Goal: Download file/media

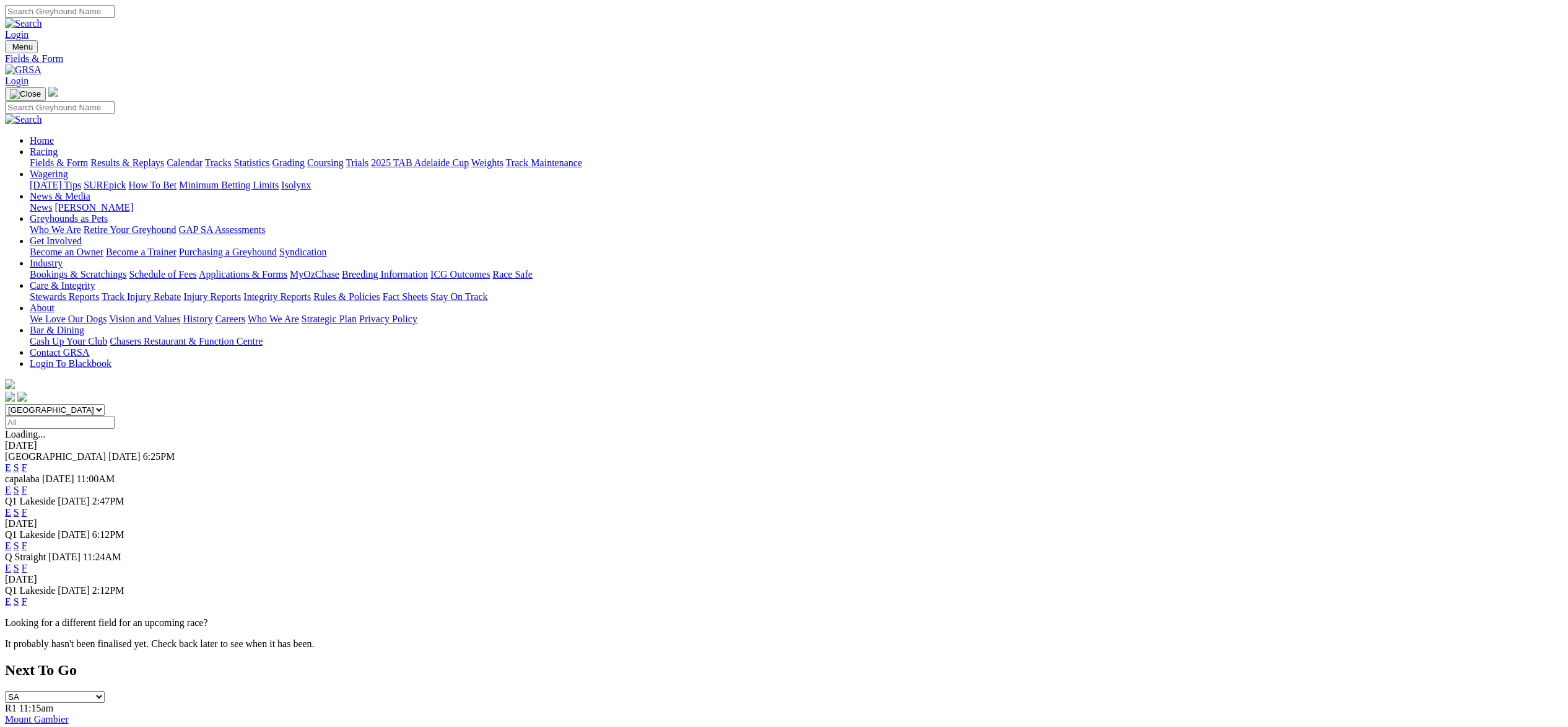
click at [27, 541] on link "F" at bounding box center [24, 546] width 6 height 11
click at [27, 563] on link "F" at bounding box center [24, 568] width 6 height 11
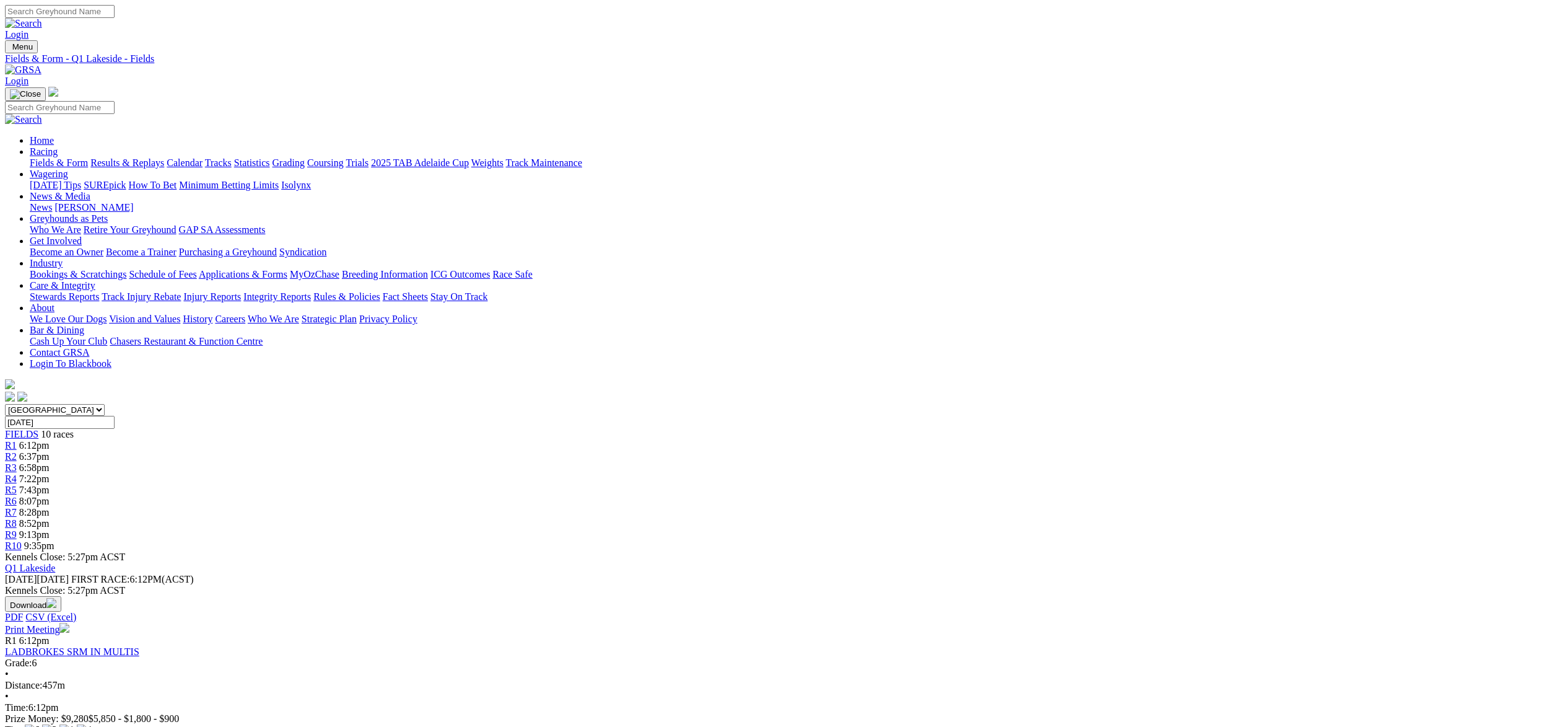
click at [56, 598] on img "button" at bounding box center [52, 603] width 10 height 10
click at [670, 162] on link "CSV (Excel)" at bounding box center [644, 156] width 51 height 11
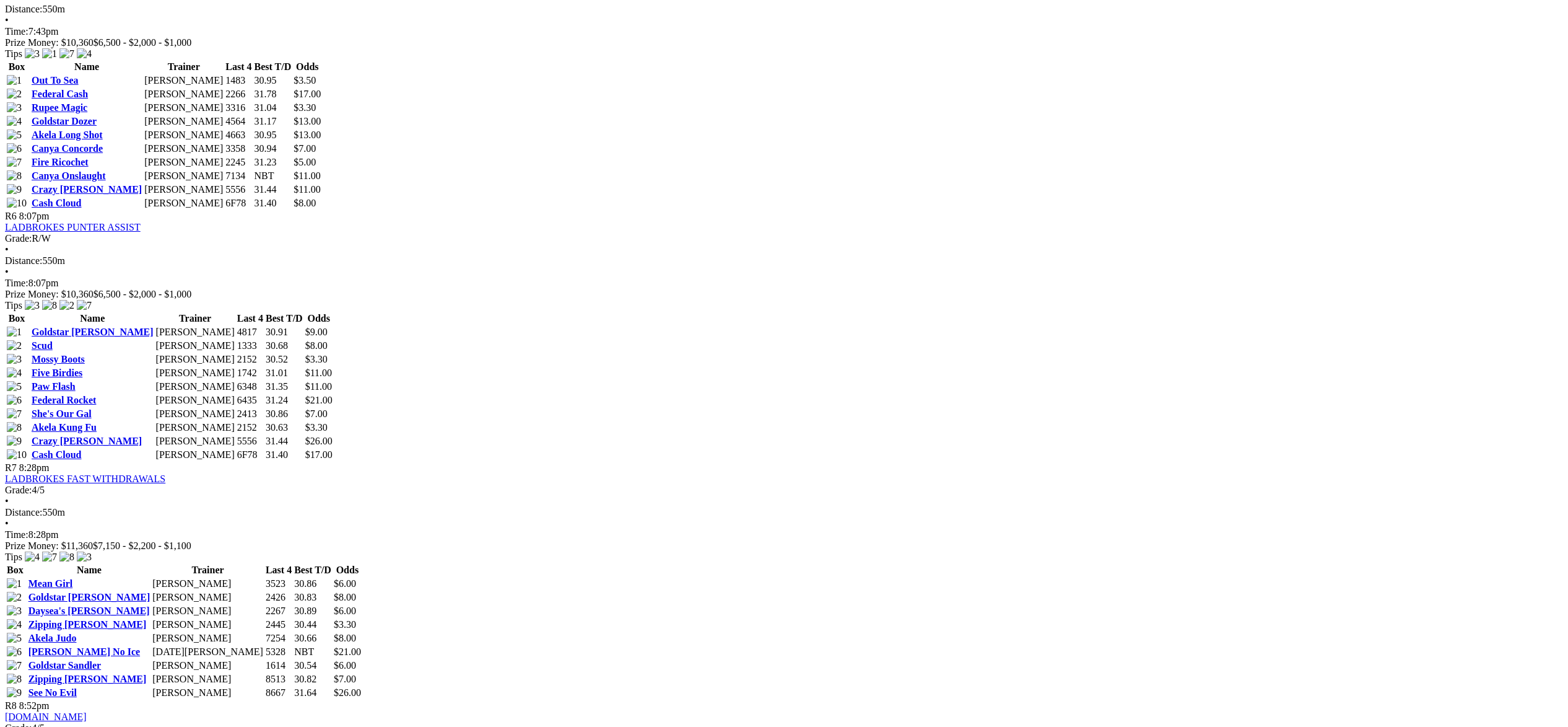
scroll to position [1590, 0]
